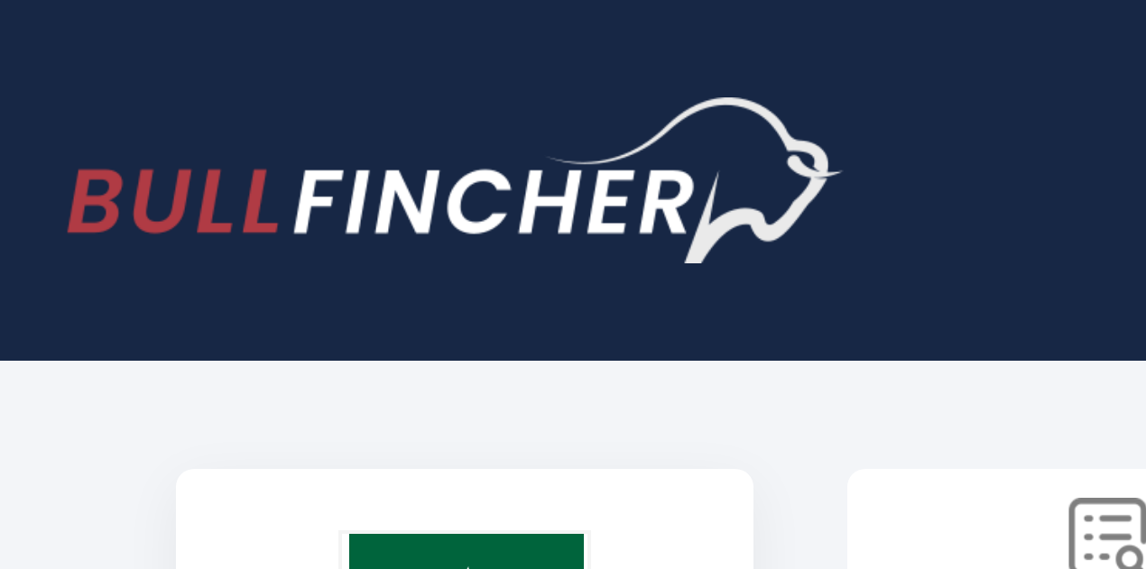
click at [324, 37] on div "Recent searches Trending searches Apple Overview" at bounding box center [600, 45] width 1056 height 90
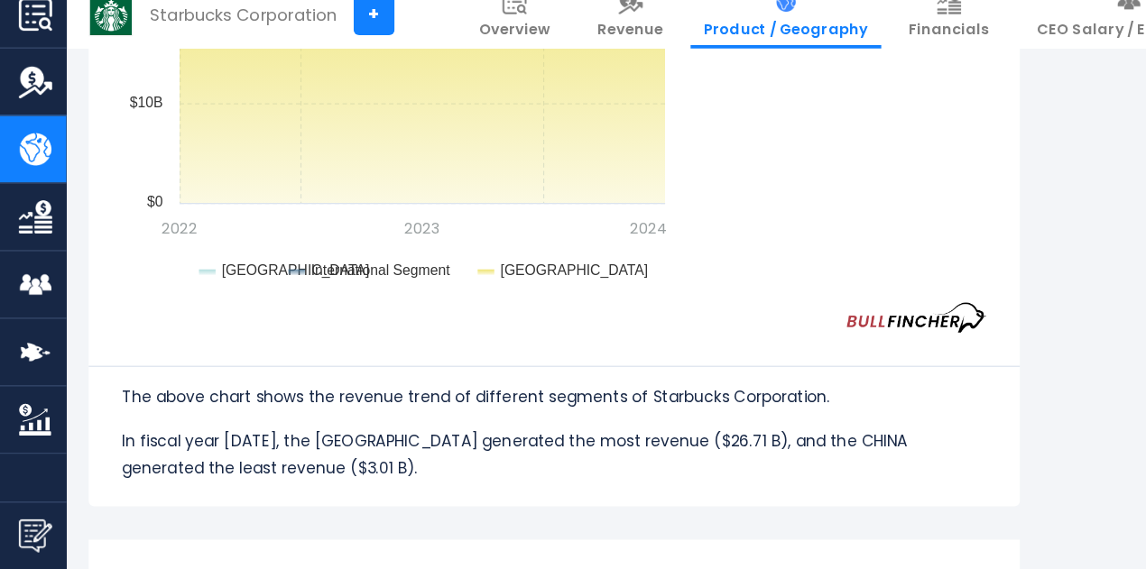
scroll to position [1710, 0]
